Goal: Task Accomplishment & Management: Use online tool/utility

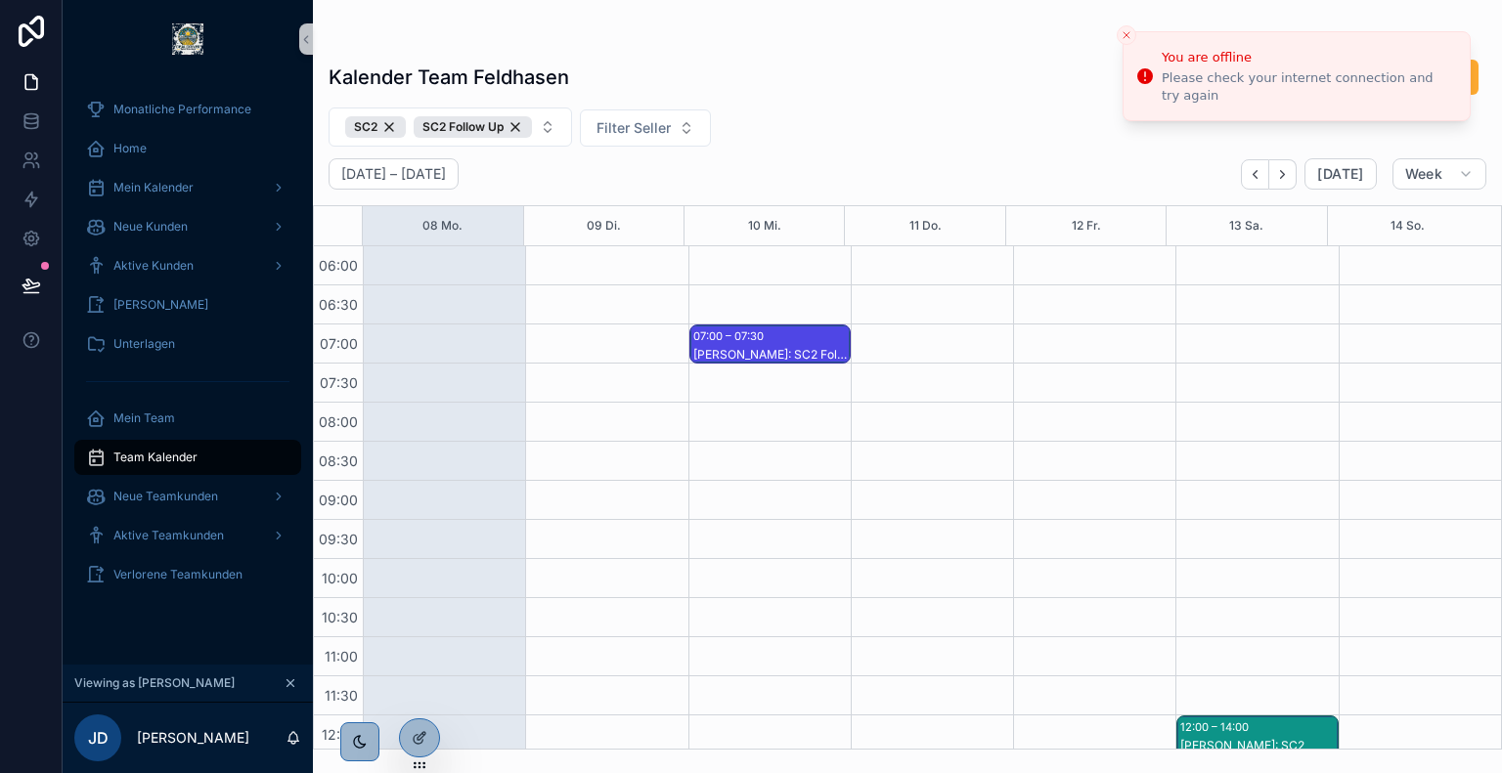
scroll to position [535, 0]
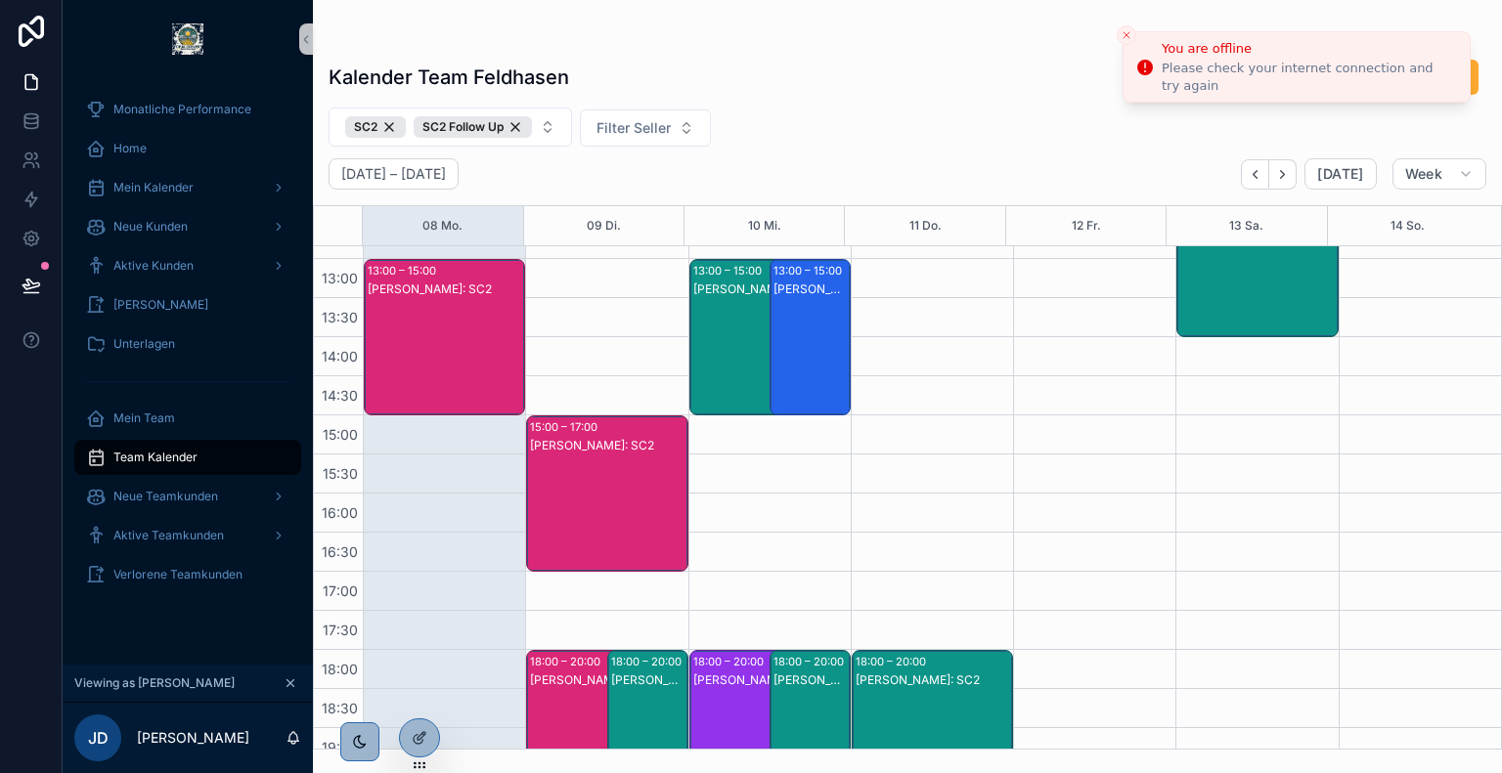
click at [1123, 36] on icon "Close toast" at bounding box center [1126, 35] width 12 height 12
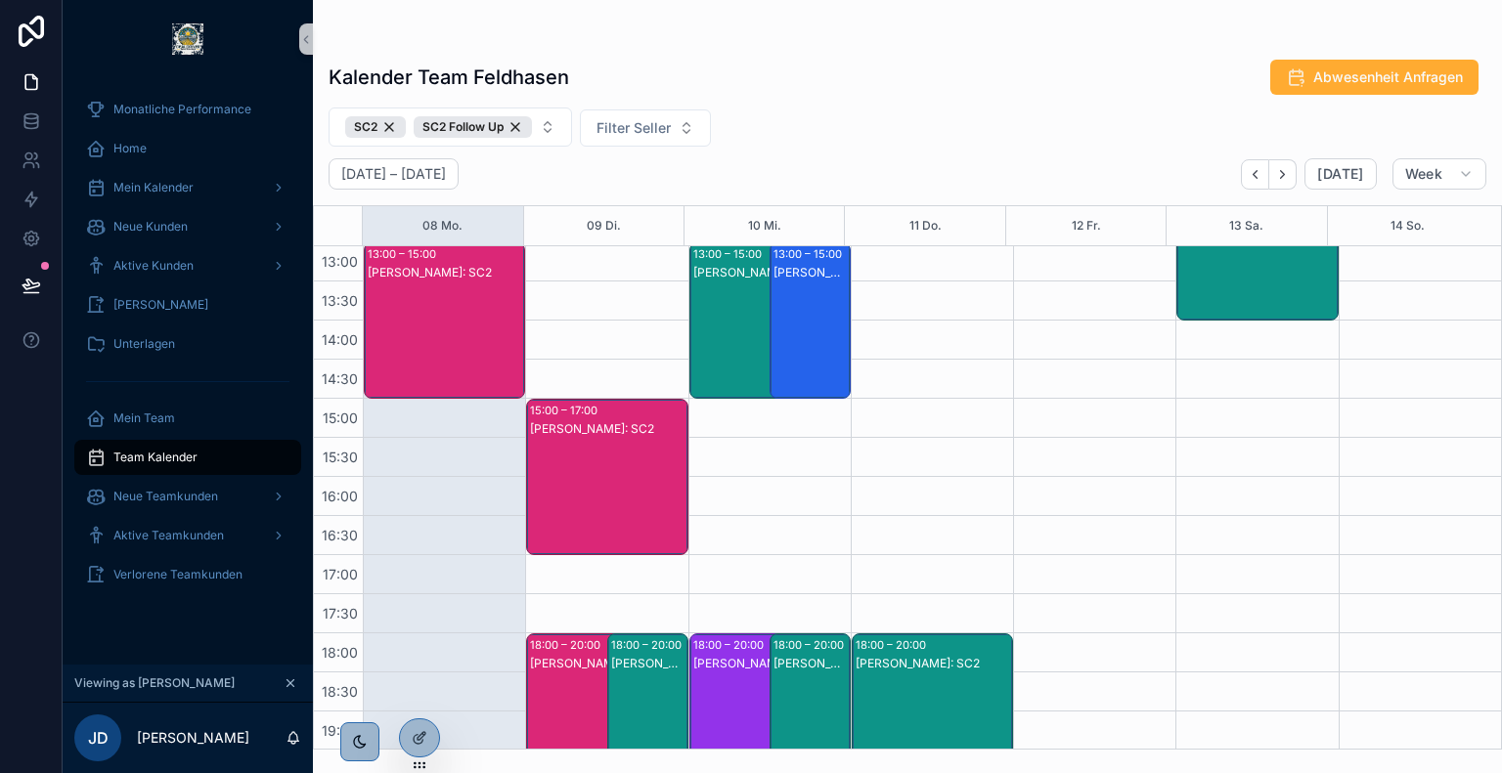
scroll to position [723, 0]
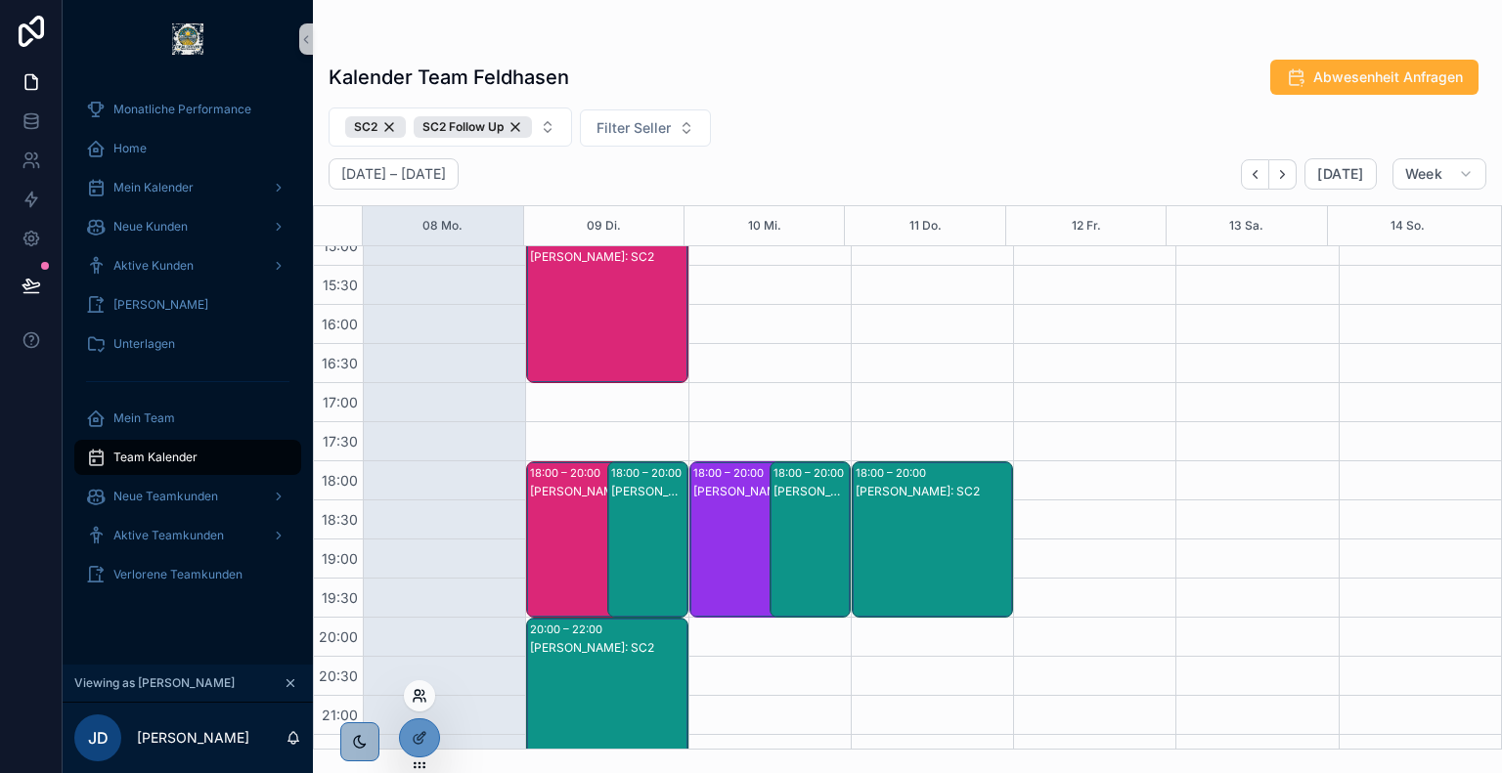
click at [419, 702] on icon at bounding box center [420, 696] width 16 height 16
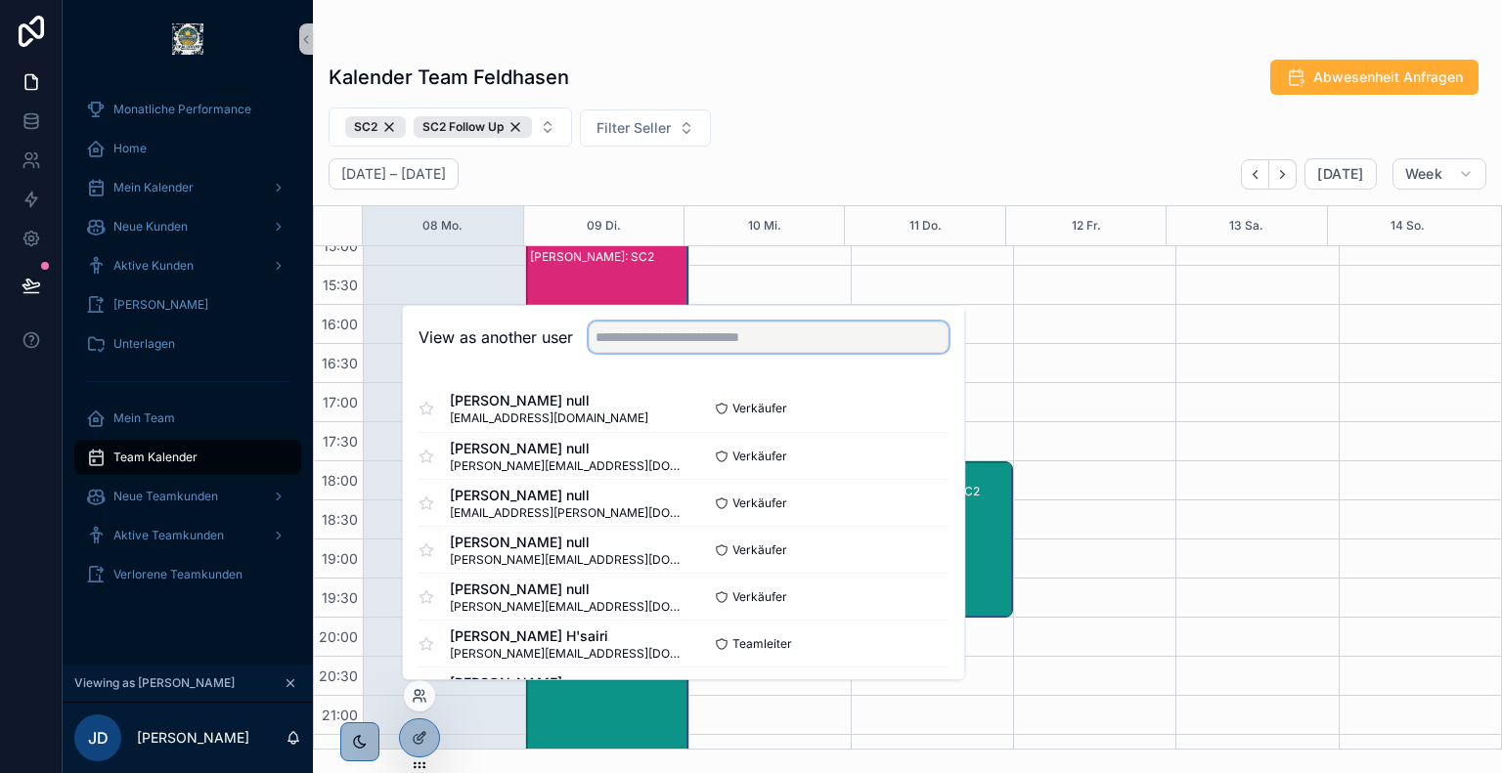
click at [696, 327] on input "text" at bounding box center [768, 337] width 360 height 31
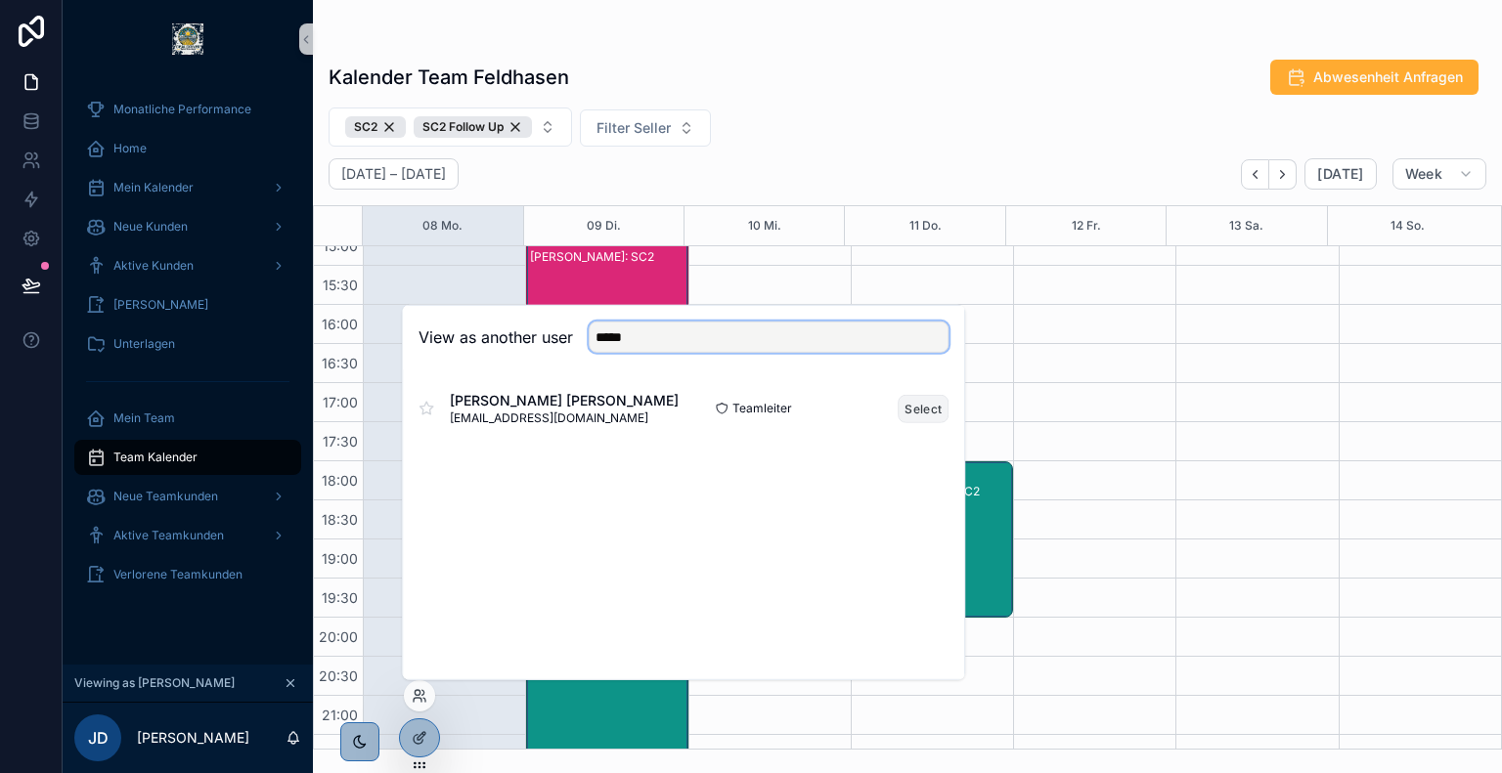
type input "*****"
click at [926, 406] on button "Select" at bounding box center [922, 408] width 51 height 28
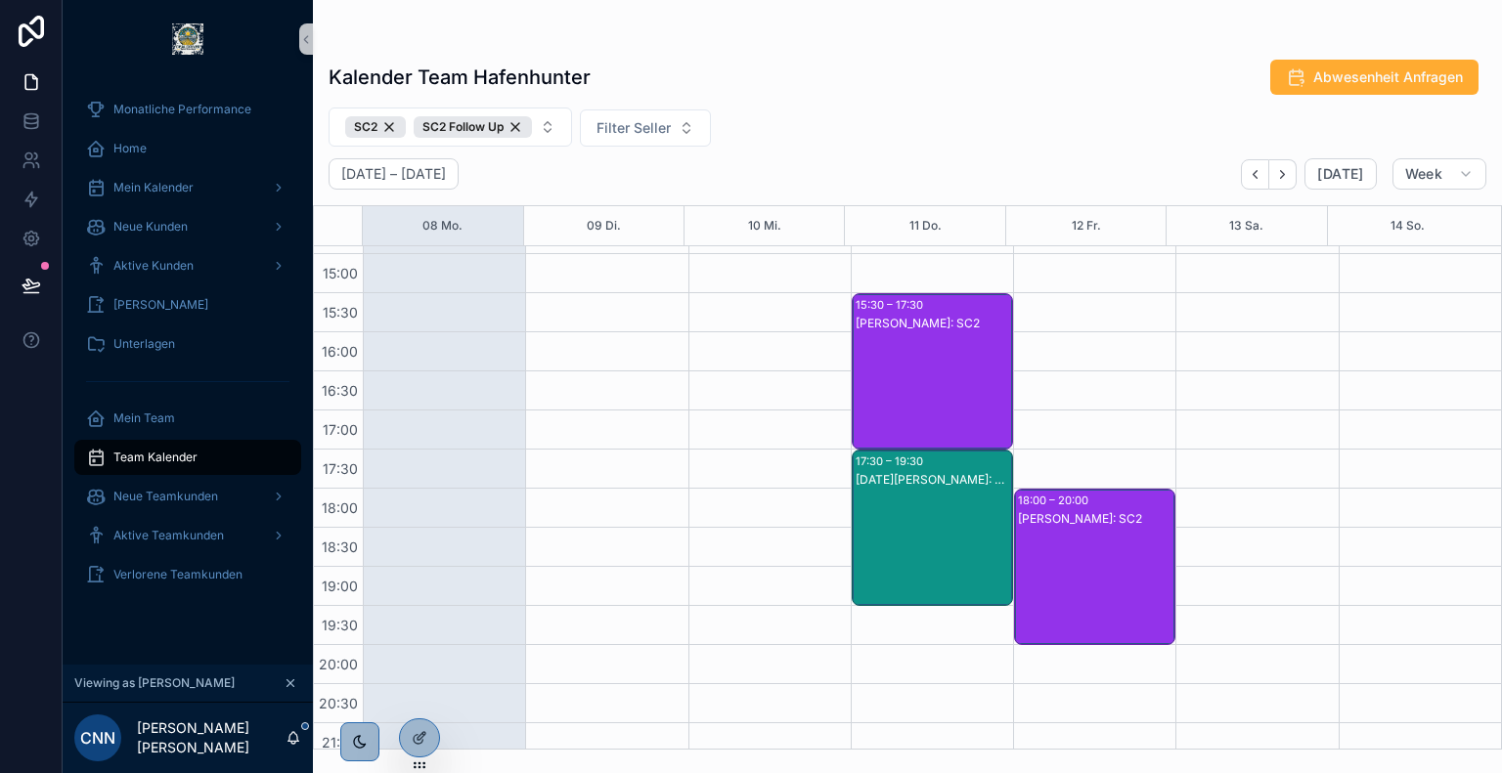
scroll to position [697, 0]
click at [419, 693] on icon at bounding box center [416, 692] width 5 height 5
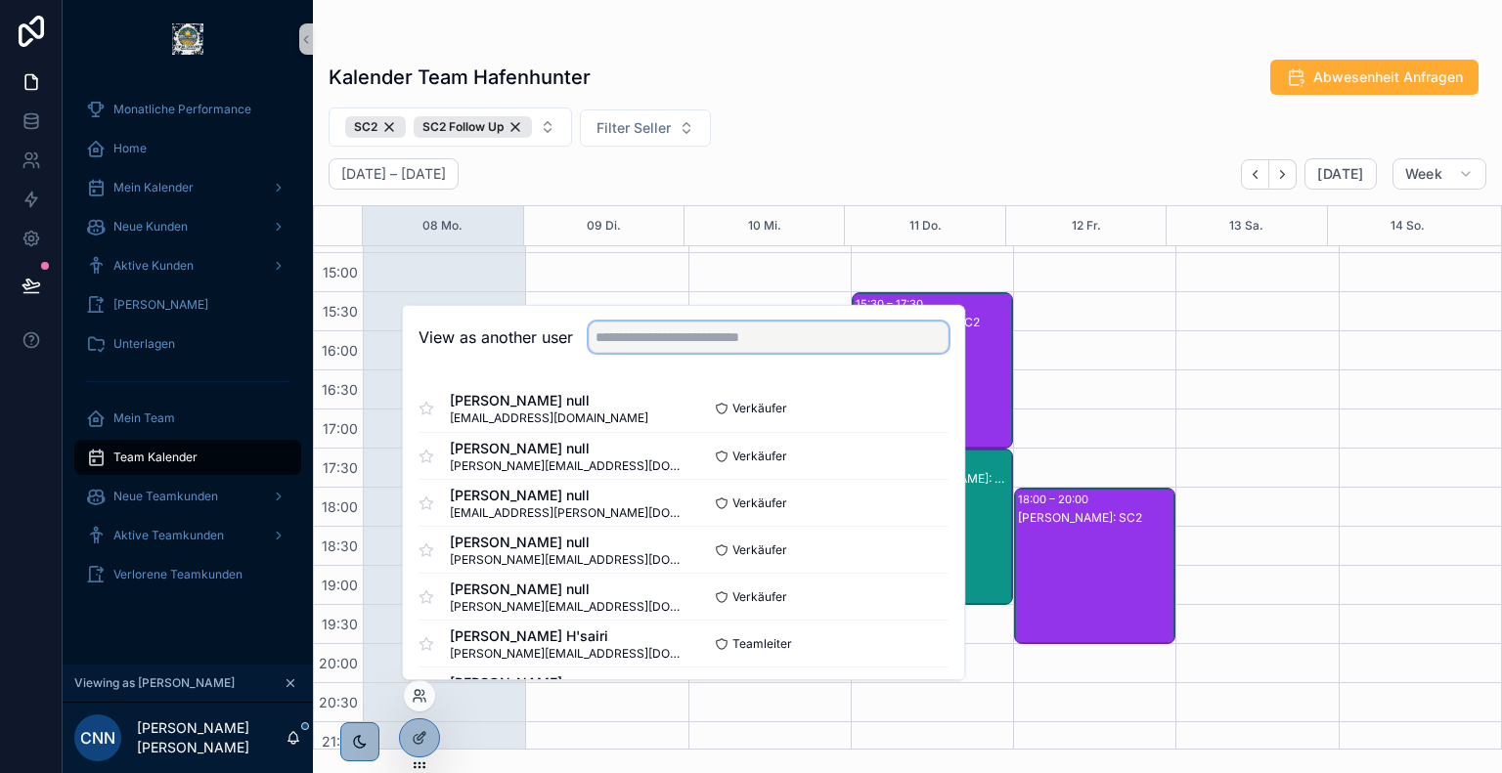
click at [653, 345] on input "text" at bounding box center [768, 337] width 360 height 31
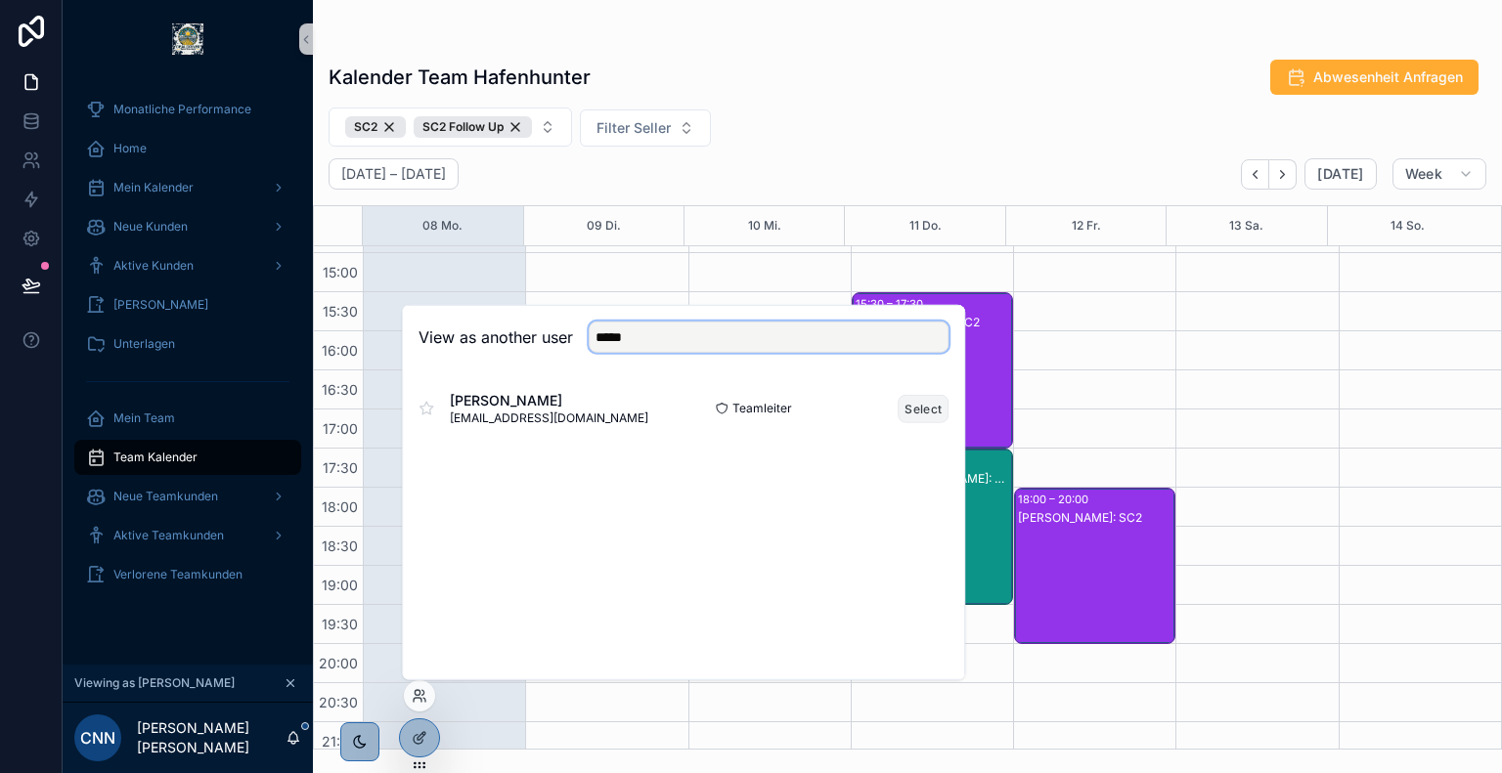
type input "*****"
click at [914, 404] on button "Select" at bounding box center [922, 408] width 51 height 28
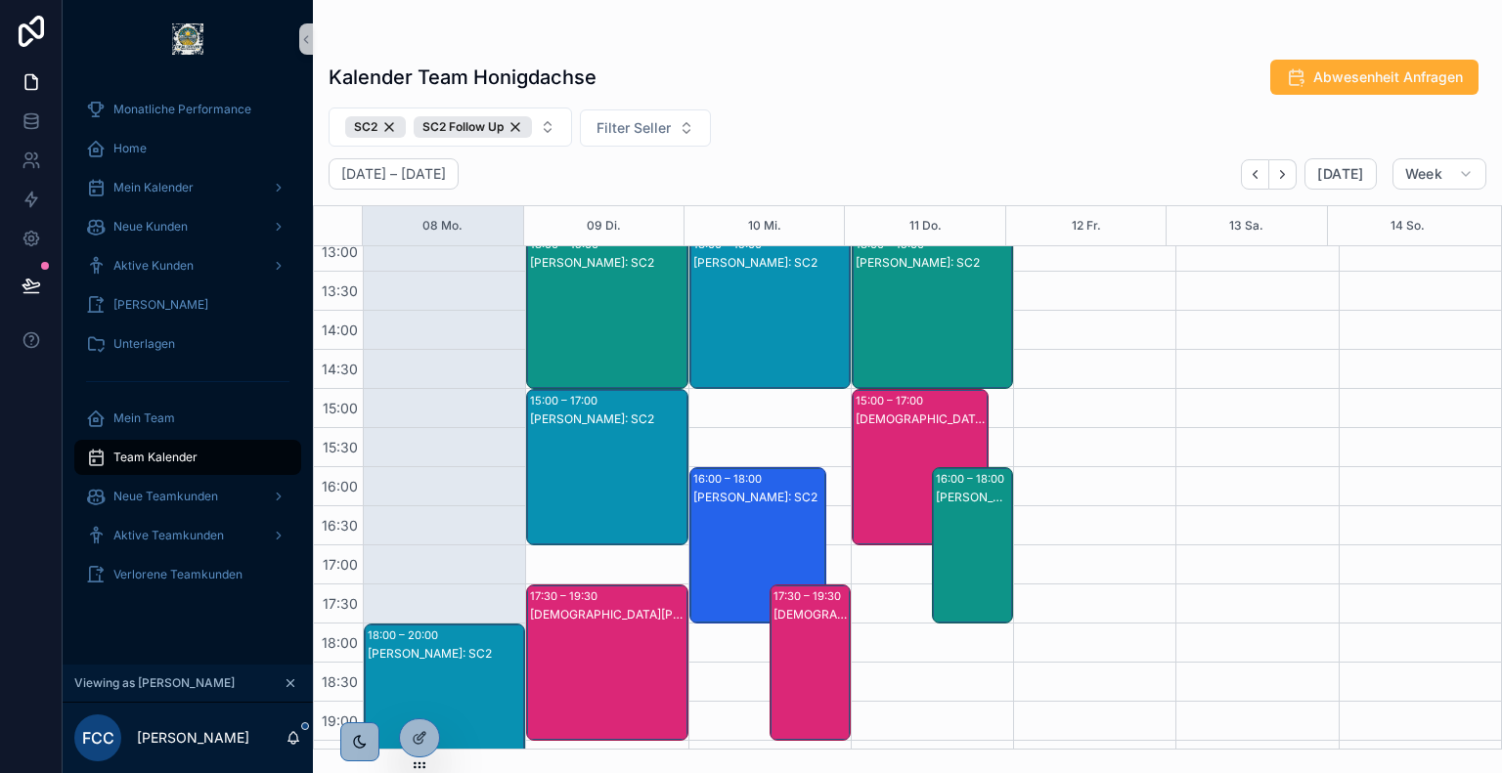
scroll to position [719, 0]
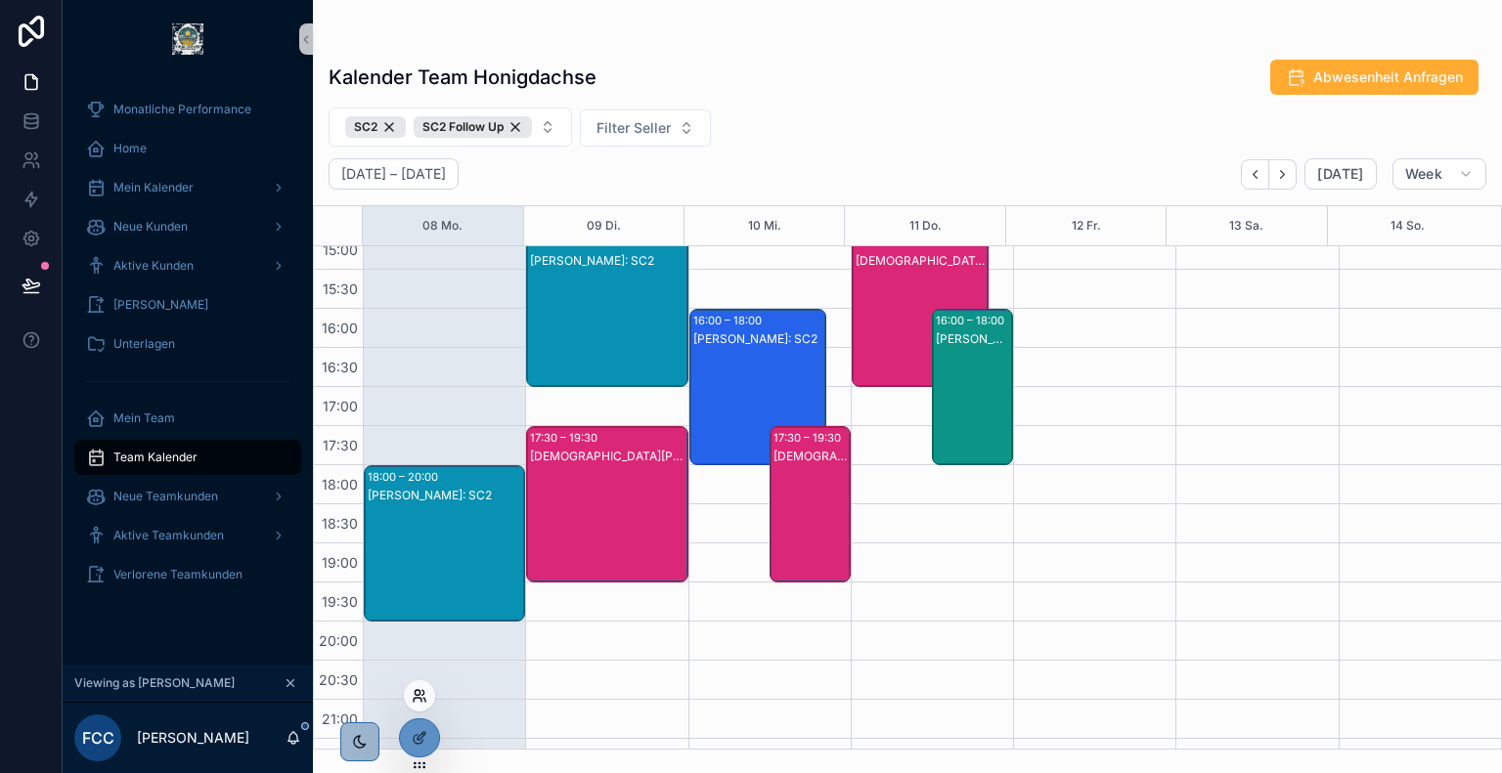
click at [422, 691] on icon at bounding box center [420, 696] width 16 height 16
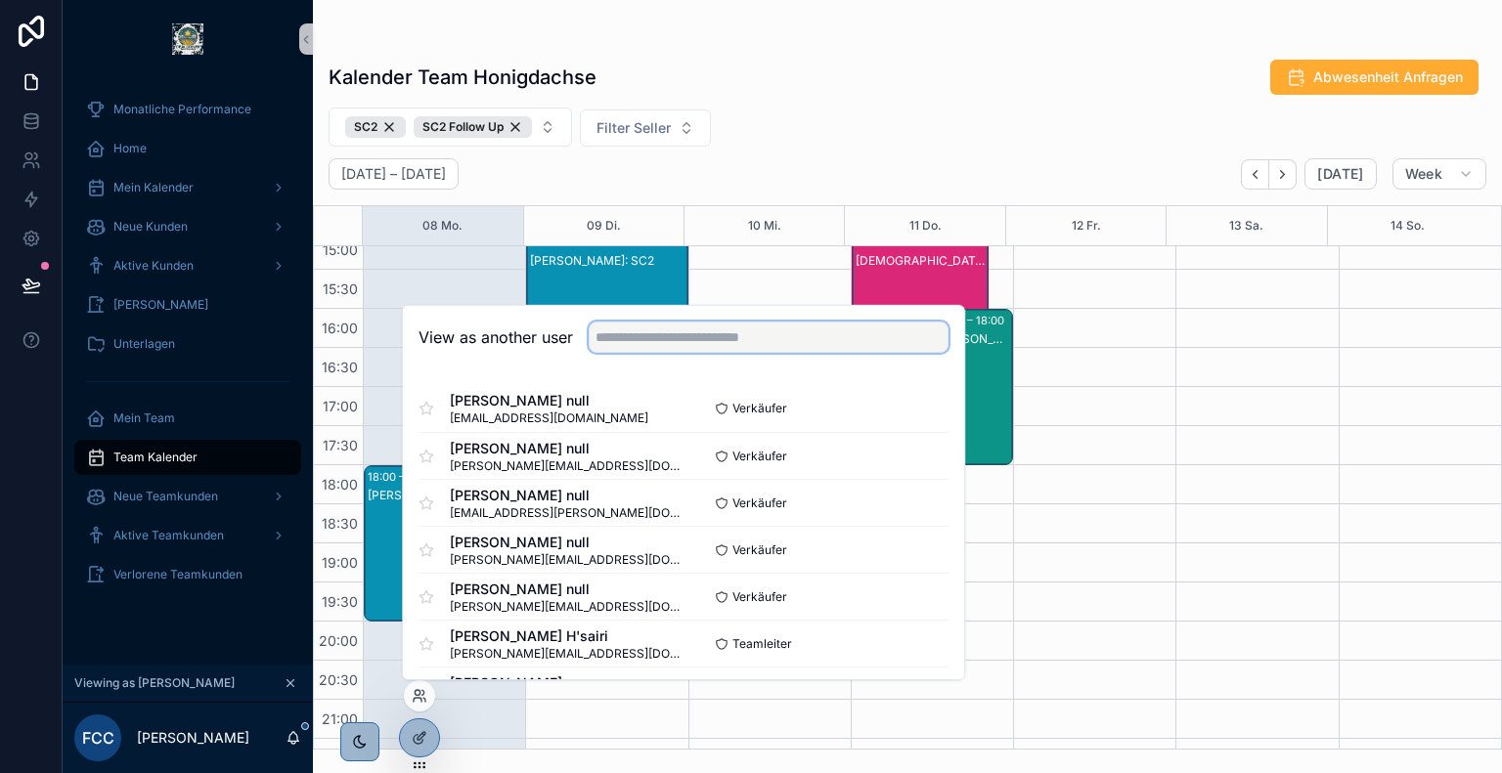
click at [692, 331] on input "text" at bounding box center [768, 337] width 360 height 31
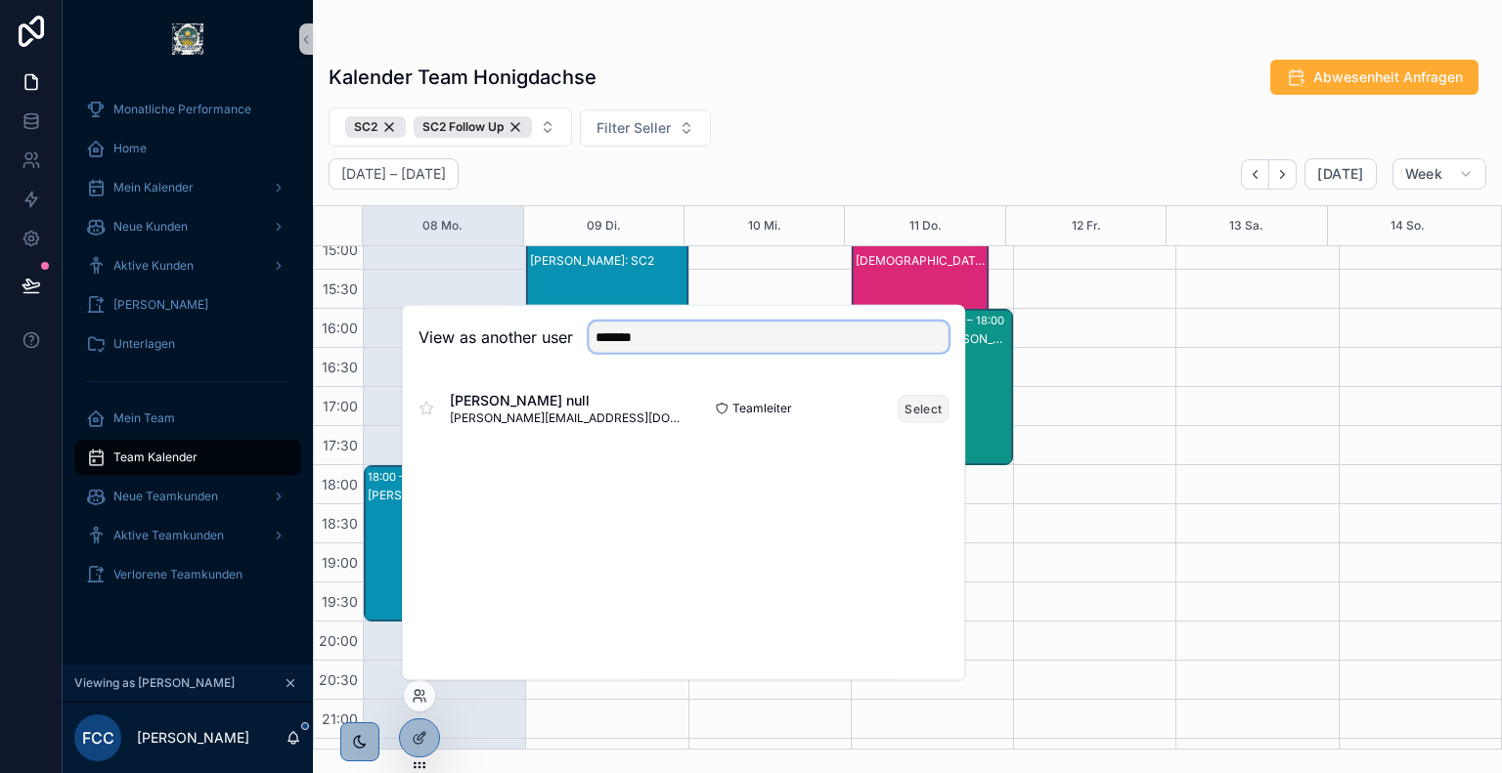
type input "*******"
click at [923, 417] on button "Select" at bounding box center [922, 408] width 51 height 28
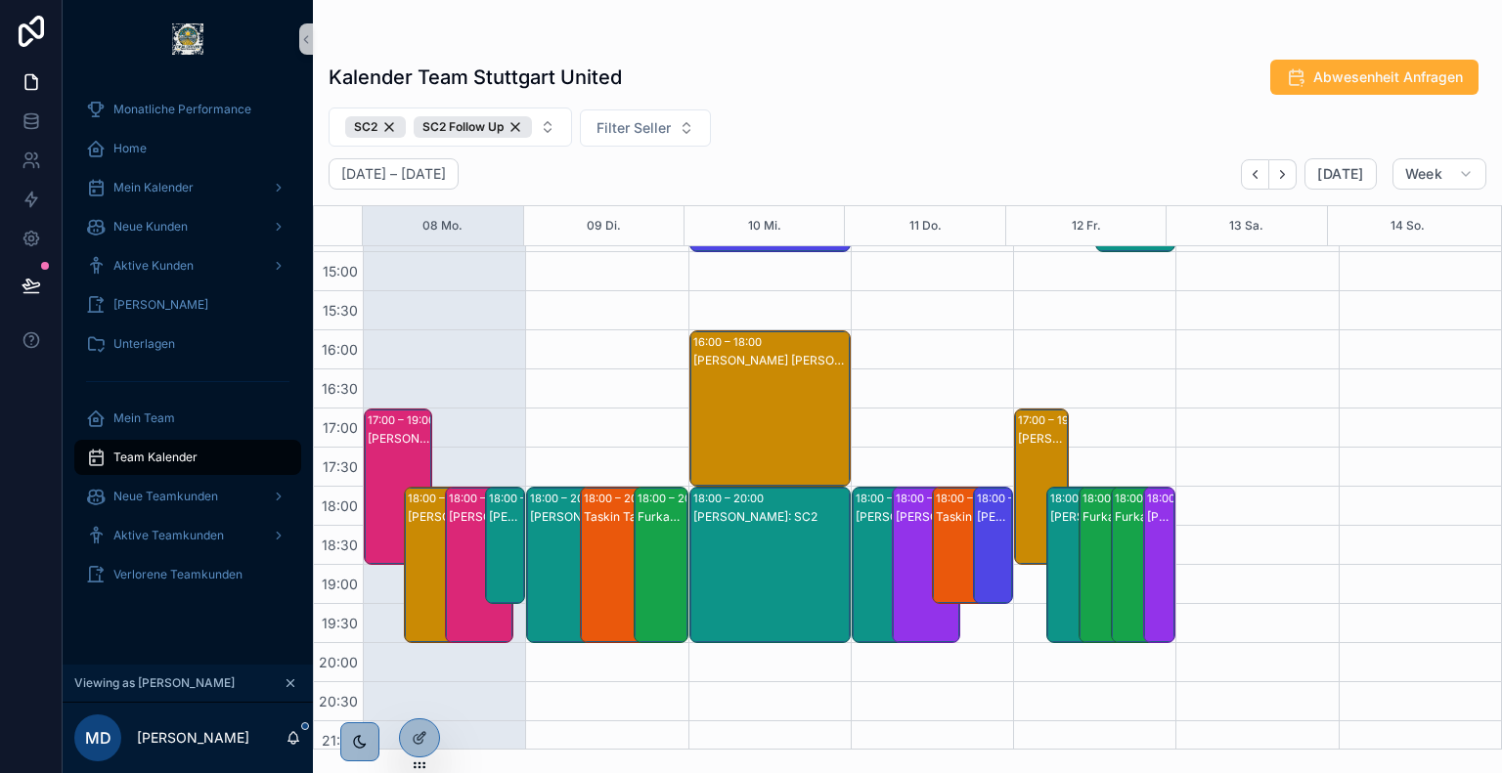
scroll to position [699, 0]
